Goal: Task Accomplishment & Management: Complete application form

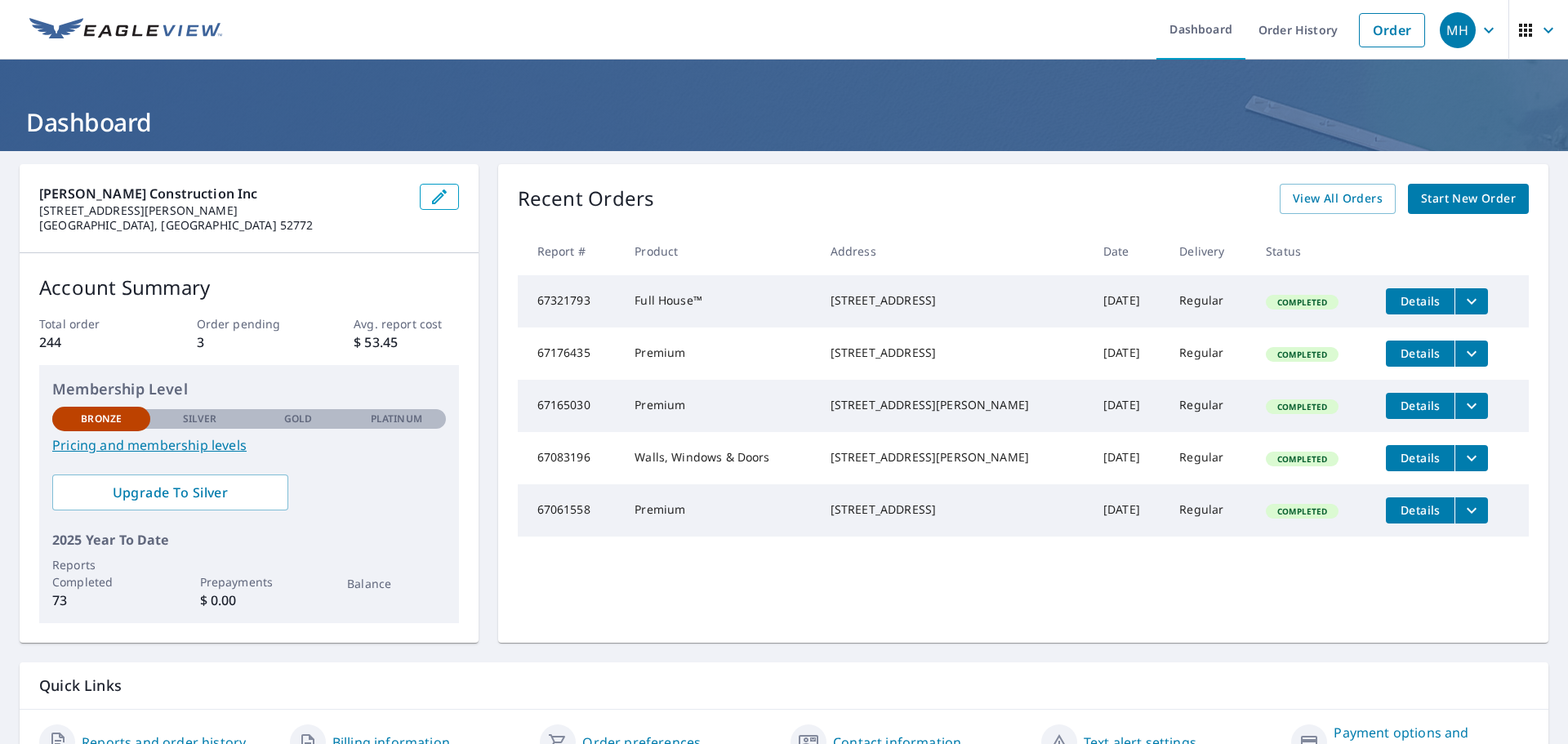
click at [1451, 202] on span "Start New Order" at bounding box center [1468, 199] width 95 height 21
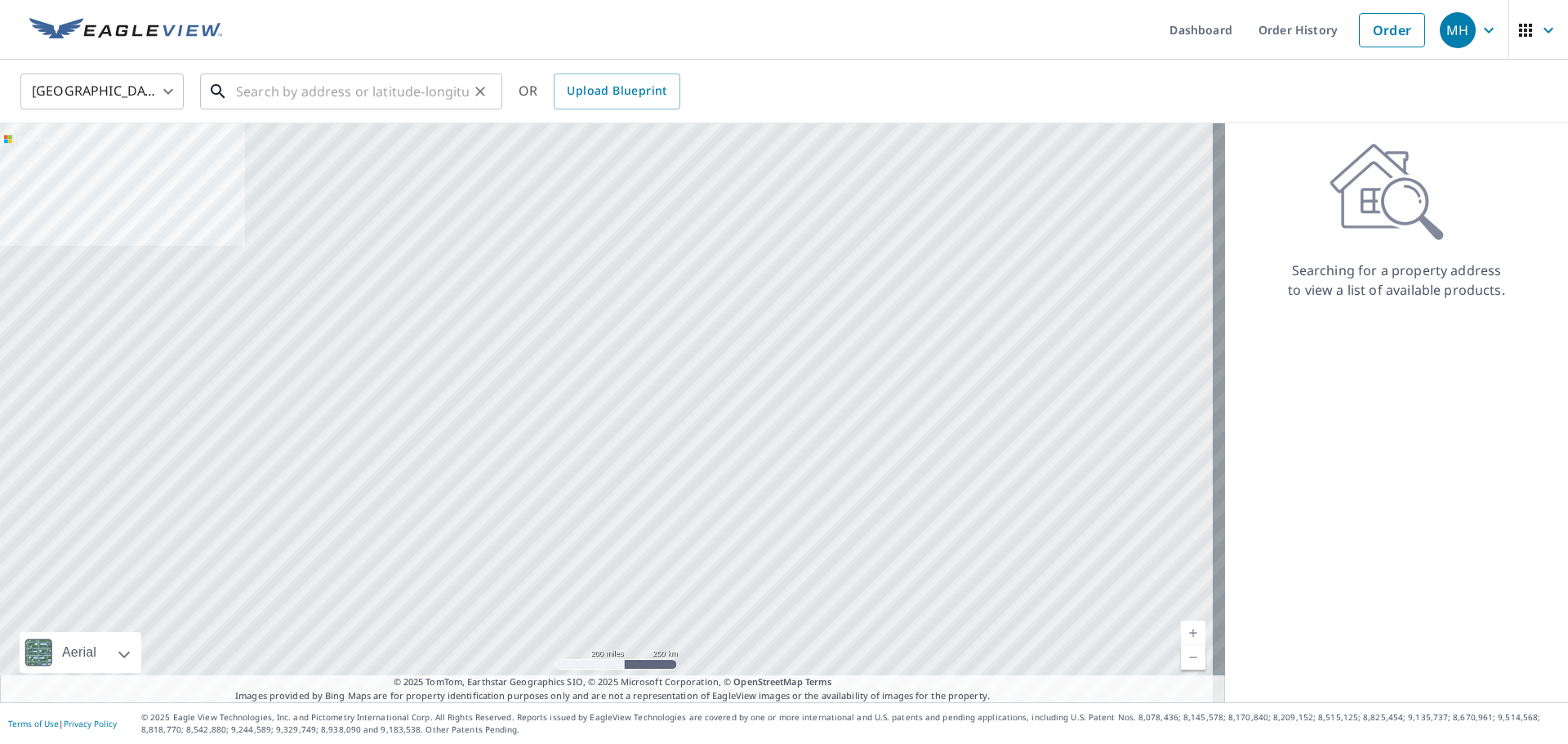
click at [265, 96] on input "text" at bounding box center [352, 91] width 233 height 46
paste input "[STREET_ADDRESS][PERSON_NAME]"
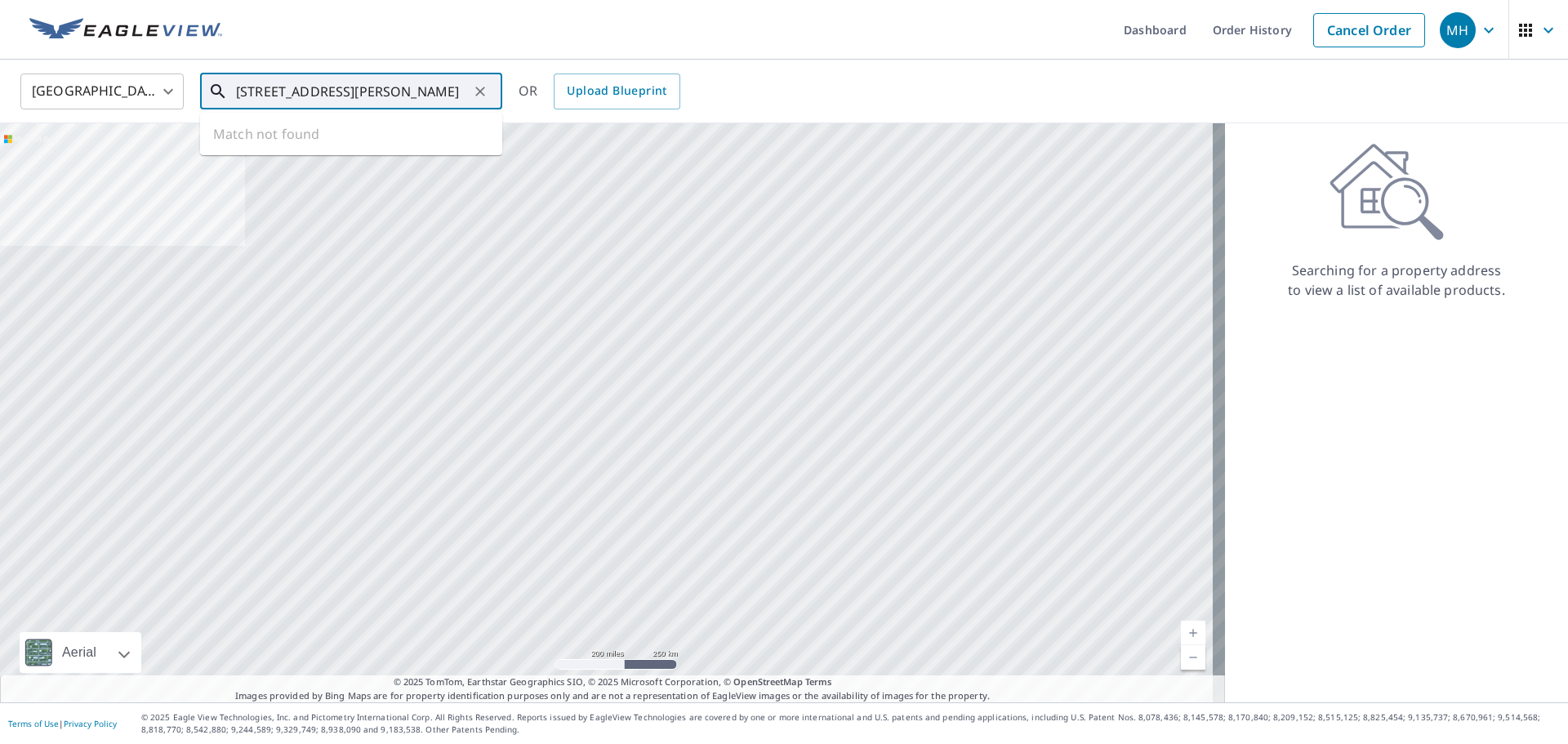
scroll to position [0, 19]
click at [391, 142] on span "[STREET_ADDRESS][PERSON_NAME]" at bounding box center [360, 139] width 256 height 20
type input "[STREET_ADDRESS][PERSON_NAME]"
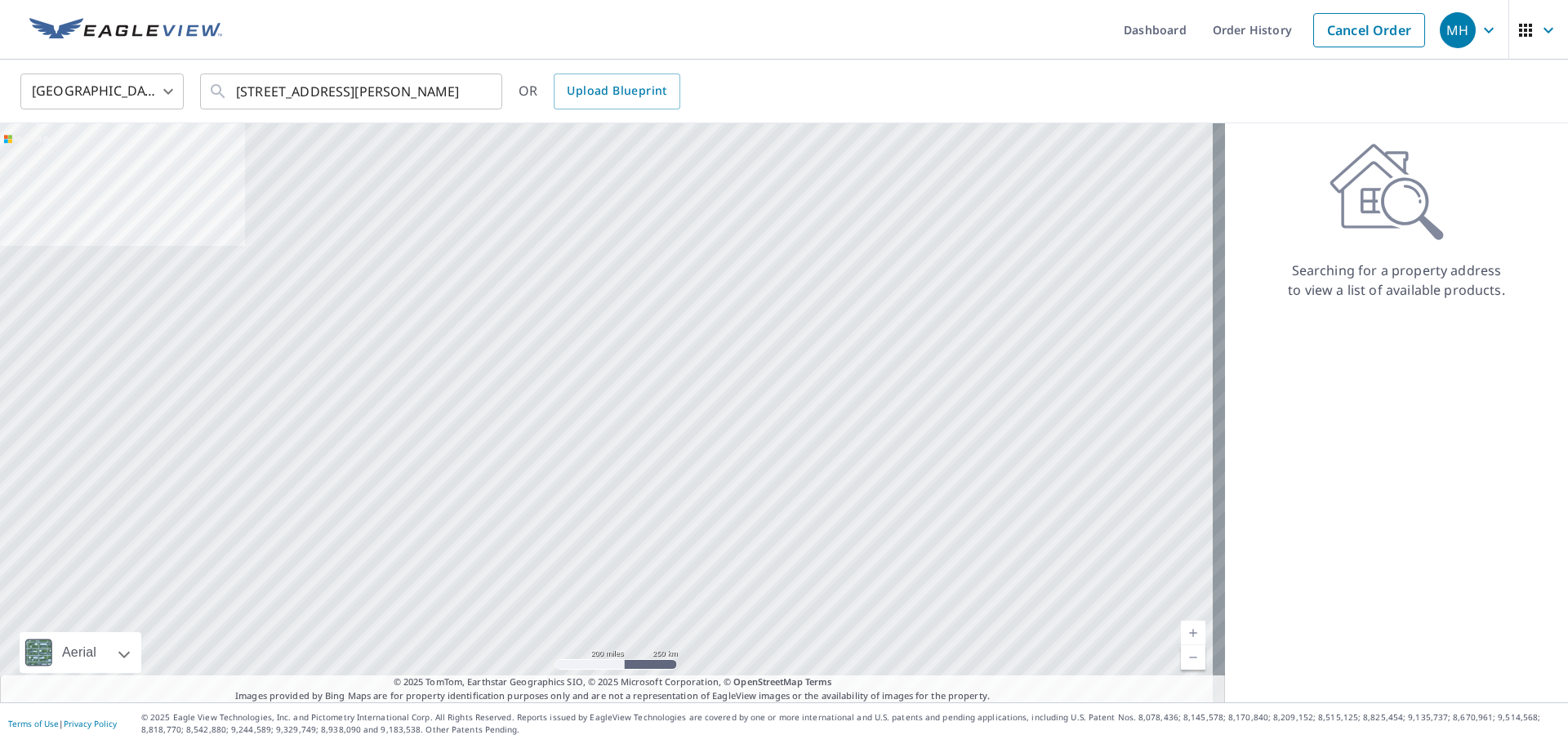
scroll to position [0, 0]
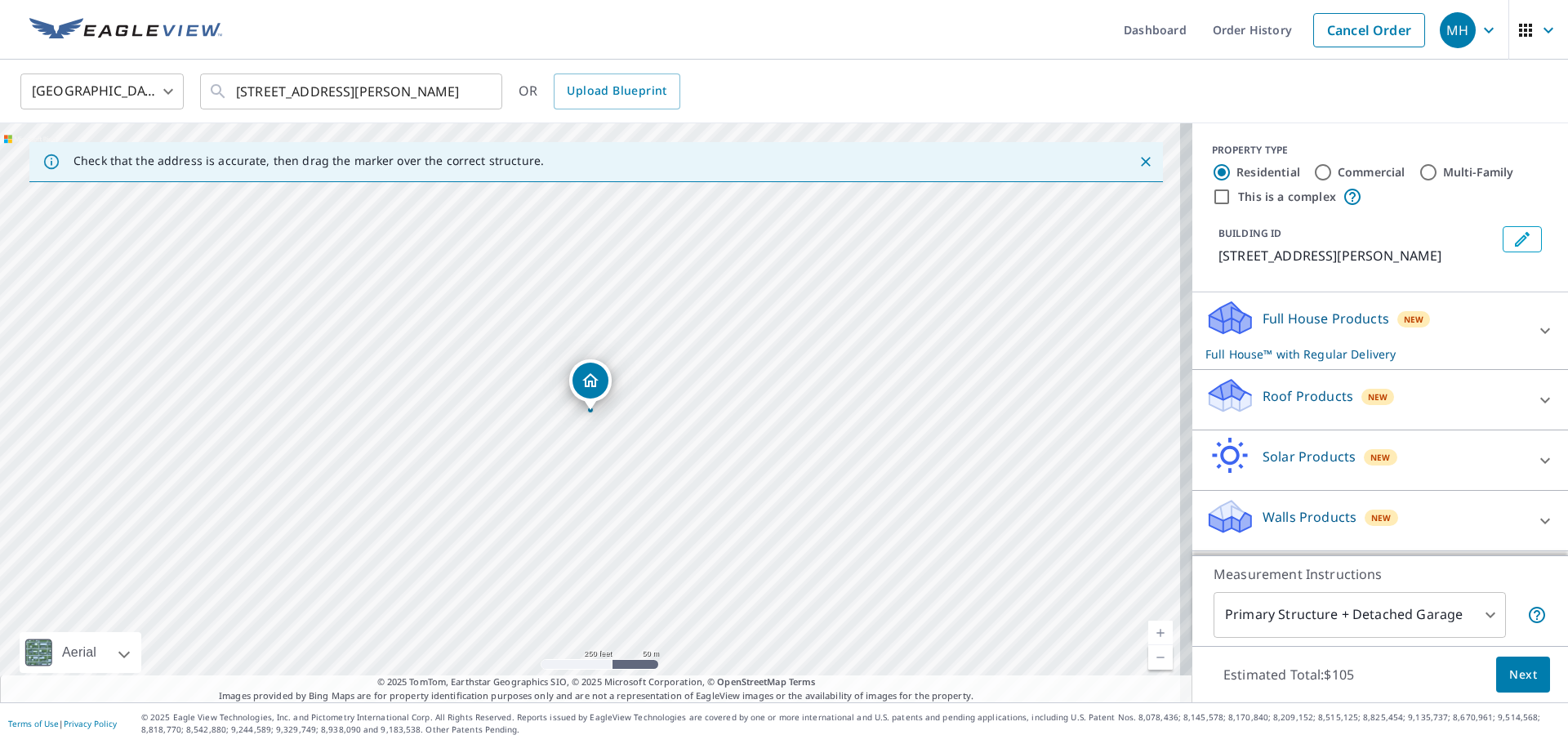
click at [1497, 677] on button "Next" at bounding box center [1524, 675] width 54 height 37
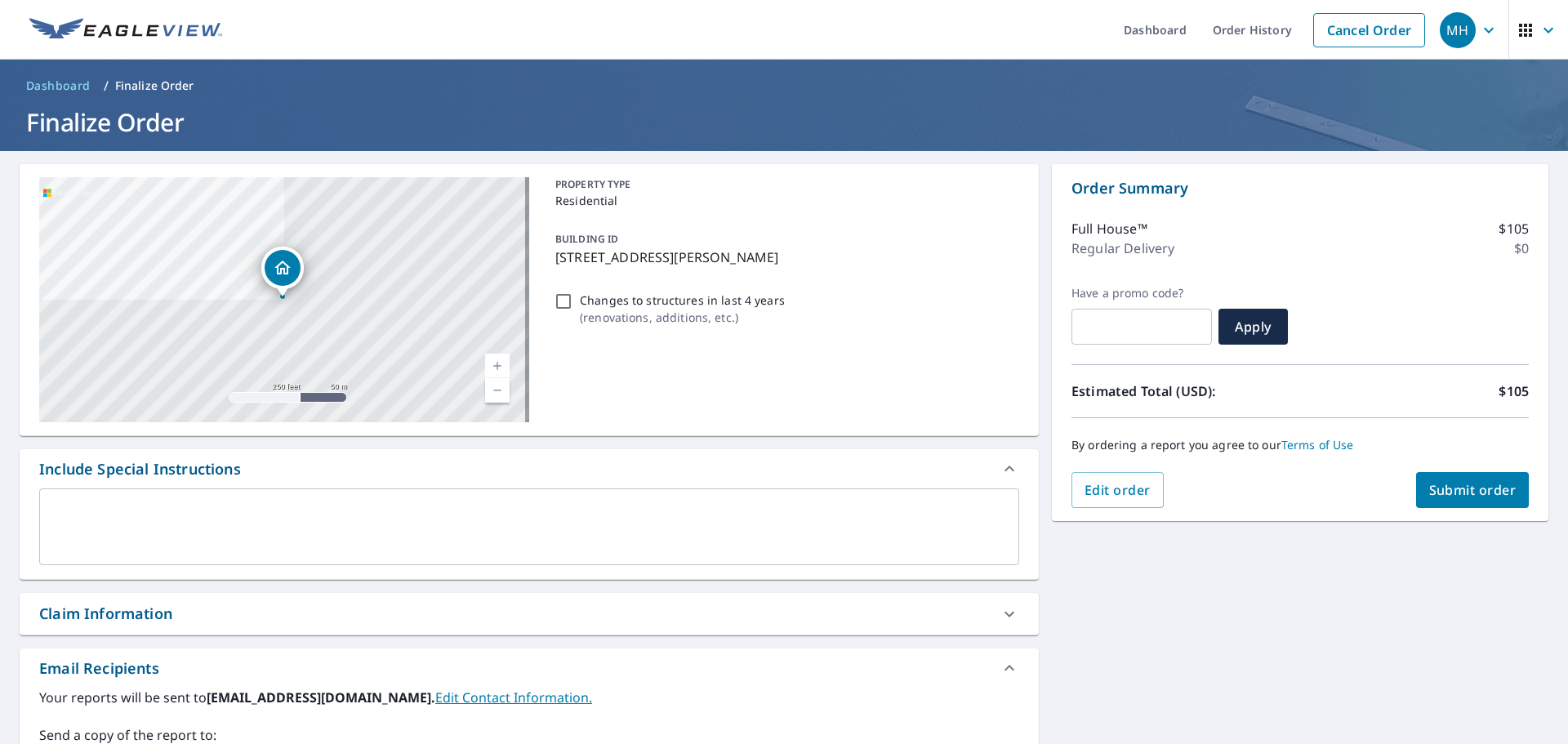
click at [559, 298] on input "Changes to structures in last 4 years ( renovations, additions, etc. )" at bounding box center [564, 301] width 20 height 20
click at [563, 300] on input "Changes to structures in last 4 years ( renovations, additions, etc. )" at bounding box center [564, 301] width 20 height 20
checkbox input "false"
click at [1444, 488] on span "Submit order" at bounding box center [1473, 491] width 88 height 18
